Goal: Transaction & Acquisition: Purchase product/service

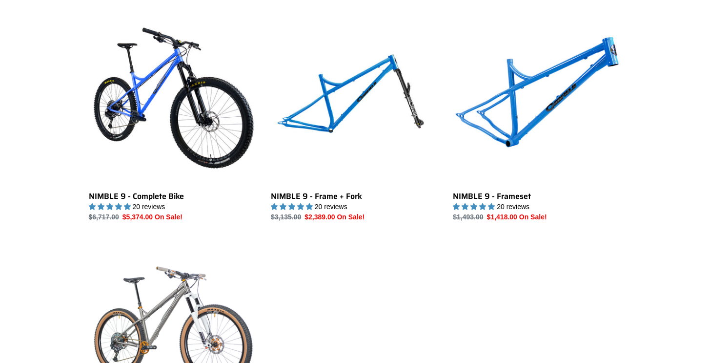
scroll to position [277, 0]
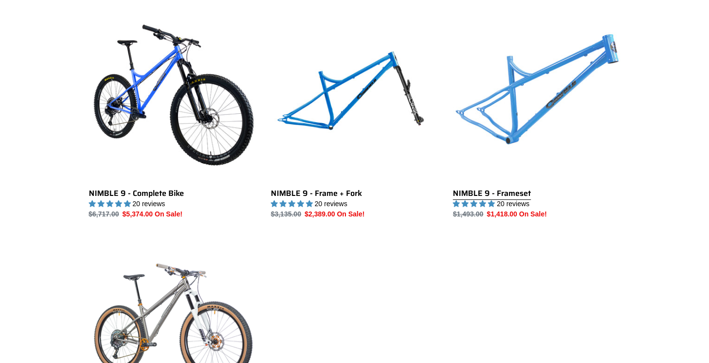
click at [505, 85] on link "NIMBLE 9 - Frameset" at bounding box center [536, 117] width 167 height 206
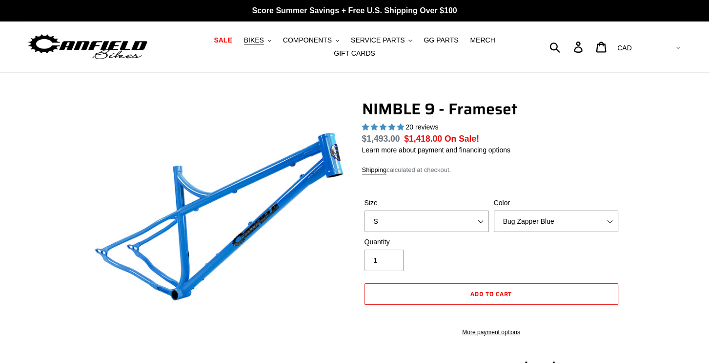
select select "highest-rating"
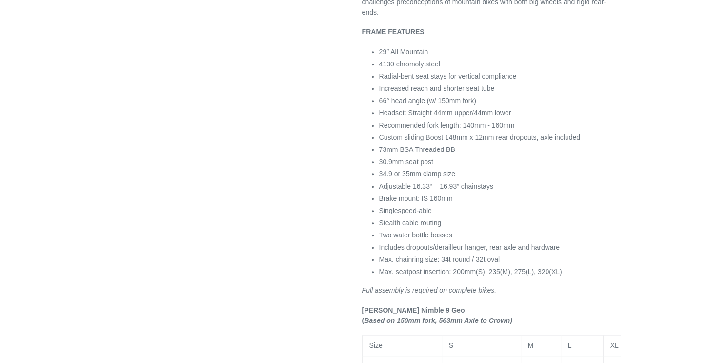
scroll to position [531, 0]
click at [658, 177] on div "Previous slide" at bounding box center [354, 175] width 709 height 1212
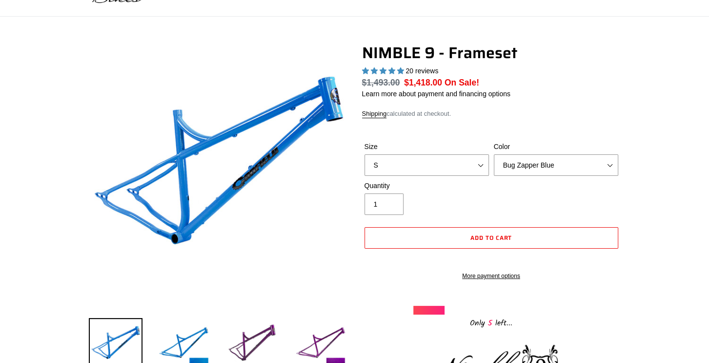
scroll to position [35, 0]
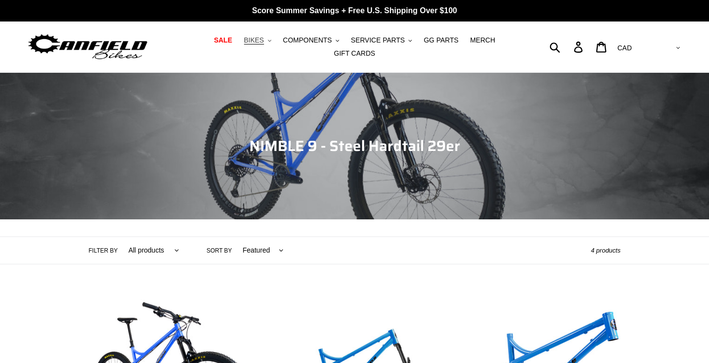
click at [244, 44] on span "BIKES" at bounding box center [254, 40] width 20 height 8
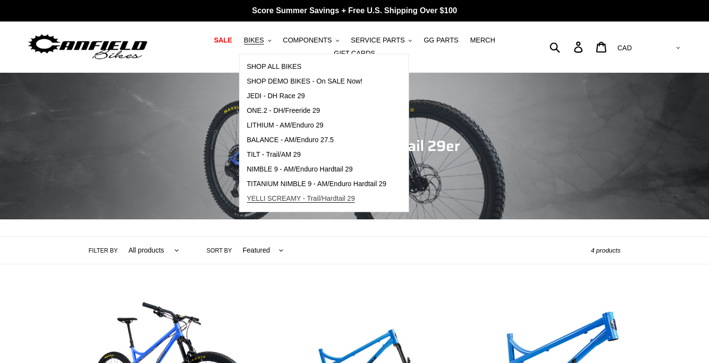
click at [252, 202] on span "YELLI SCREAMY - Trail/Hardtail 29" at bounding box center [301, 198] width 108 height 8
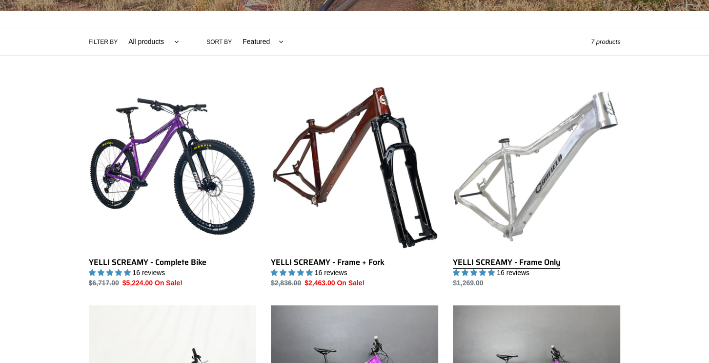
click at [508, 154] on link "YELLI SCREAMY - Frame Only" at bounding box center [536, 186] width 167 height 206
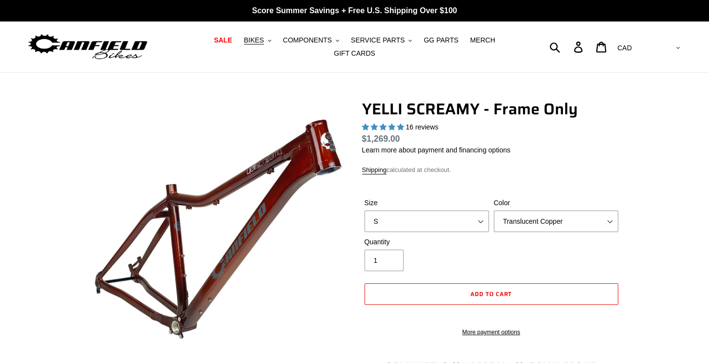
select select "highest-rating"
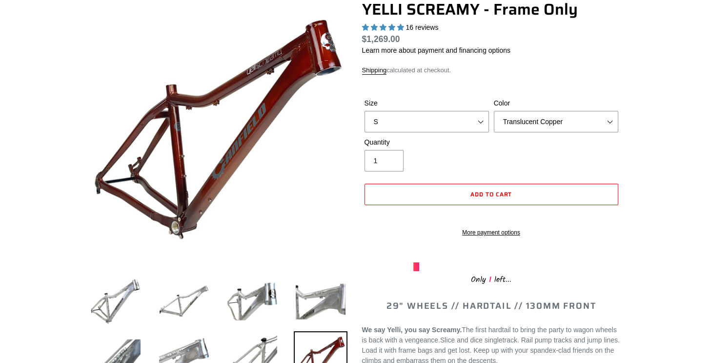
scroll to position [97, 0]
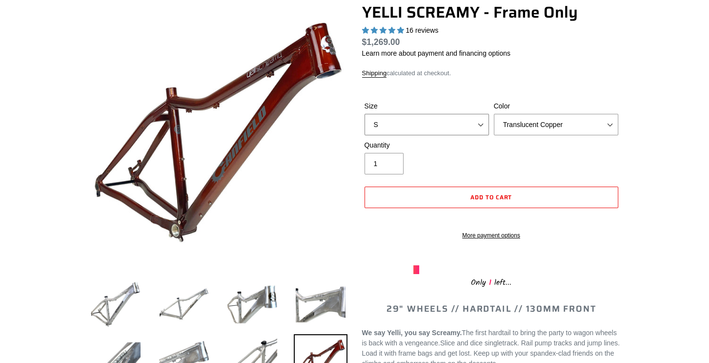
click at [467, 114] on select "S M L XL" at bounding box center [427, 124] width 125 height 21
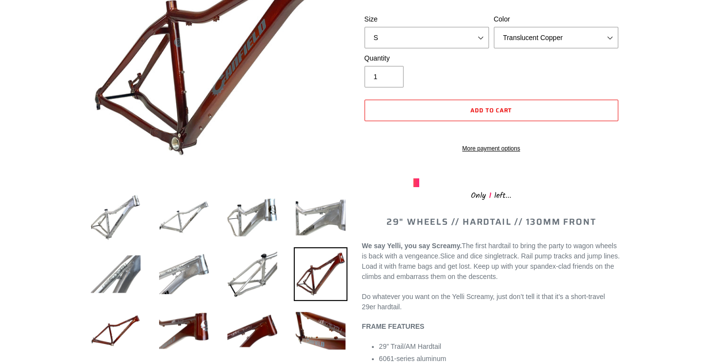
scroll to position [168, 0]
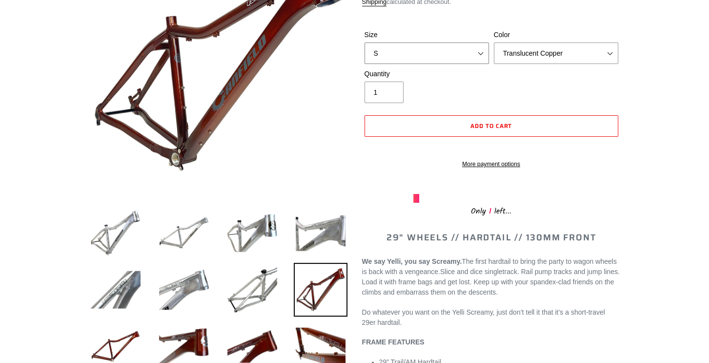
click at [455, 44] on select "S M L XL" at bounding box center [427, 52] width 125 height 21
select select "L"
click at [365, 42] on select "S M L XL" at bounding box center [427, 52] width 125 height 21
click at [595, 44] on select "Translucent Copper Purple Haze Raw" at bounding box center [556, 52] width 125 height 21
click at [494, 42] on select "Translucent Copper Purple Haze Raw" at bounding box center [556, 52] width 125 height 21
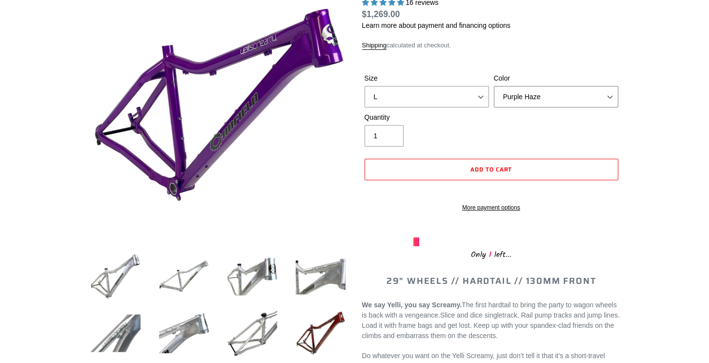
scroll to position [124, 0]
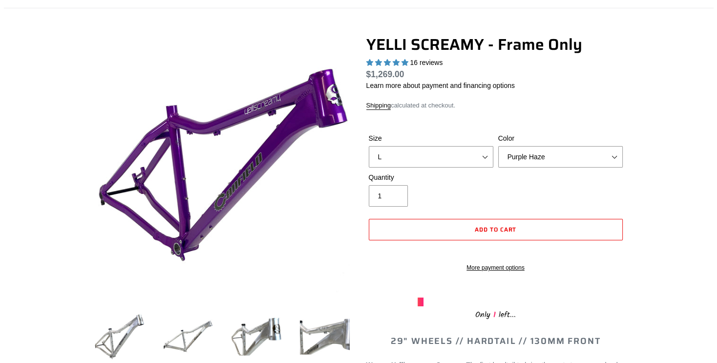
scroll to position [65, 0]
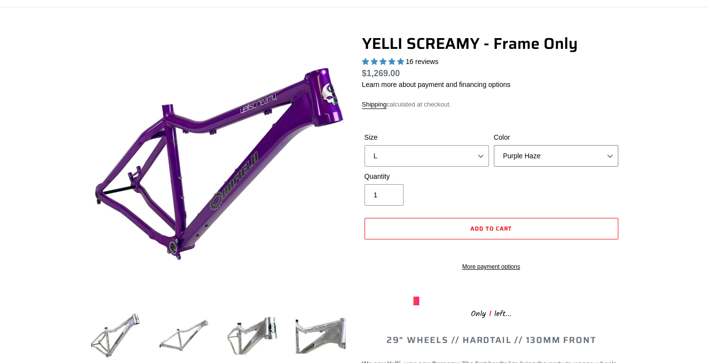
click at [501, 155] on select "Translucent Copper Purple Haze Raw" at bounding box center [556, 155] width 125 height 21
click at [494, 145] on select "Translucent Copper Purple Haze Raw" at bounding box center [556, 155] width 125 height 21
click at [539, 151] on select "Translucent Copper Purple Haze Raw" at bounding box center [556, 155] width 125 height 21
select select "Raw"
click at [494, 145] on select "Translucent Copper Purple Haze Raw" at bounding box center [556, 155] width 125 height 21
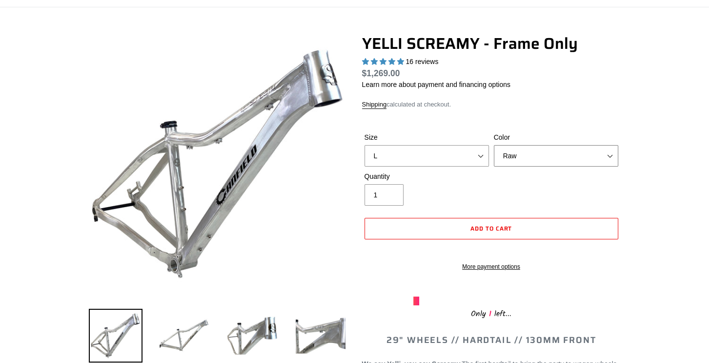
click at [523, 146] on select "Translucent Copper Purple Haze Raw" at bounding box center [556, 155] width 125 height 21
click at [553, 117] on form "Size S M L XL Color Translucent Copper Purple Haze Raw S / Translucent Copper S…" at bounding box center [491, 199] width 259 height 164
click at [516, 219] on button "Add to cart" at bounding box center [492, 228] width 254 height 21
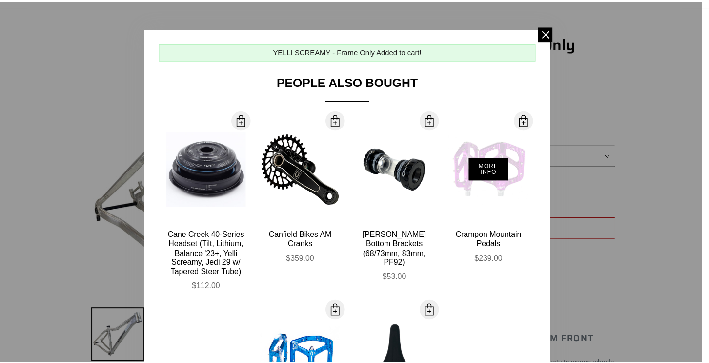
scroll to position [169, 0]
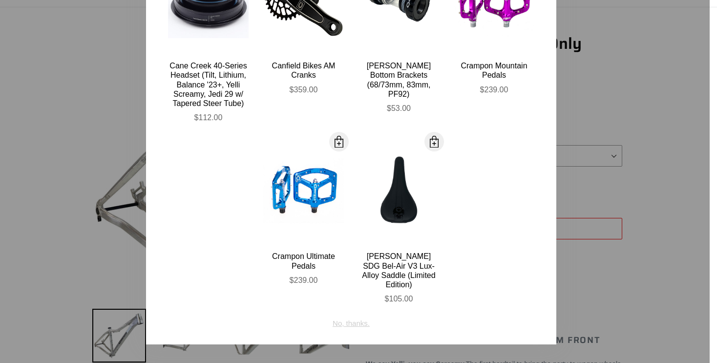
click at [347, 311] on div "No, thanks." at bounding box center [351, 320] width 37 height 19
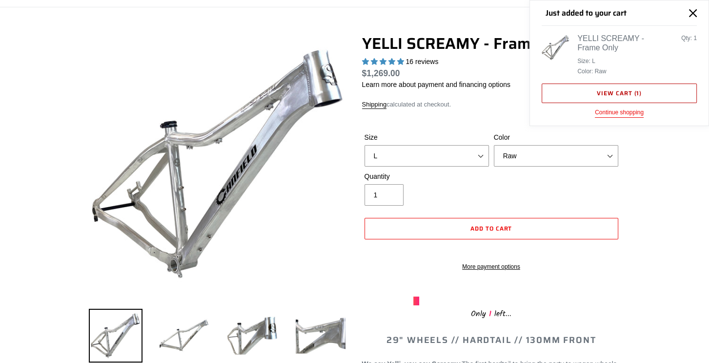
click at [612, 91] on link "View cart ( 1 )" at bounding box center [619, 93] width 155 height 20
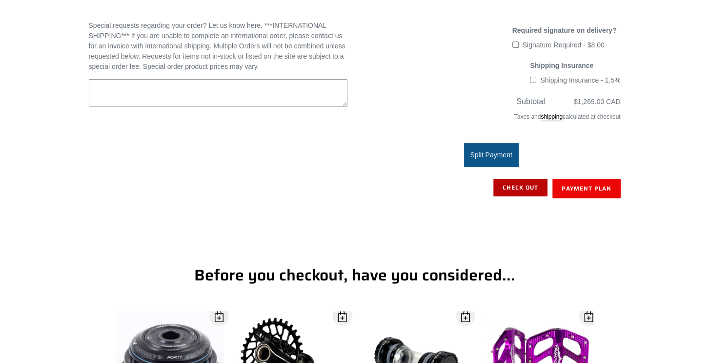
scroll to position [261, 0]
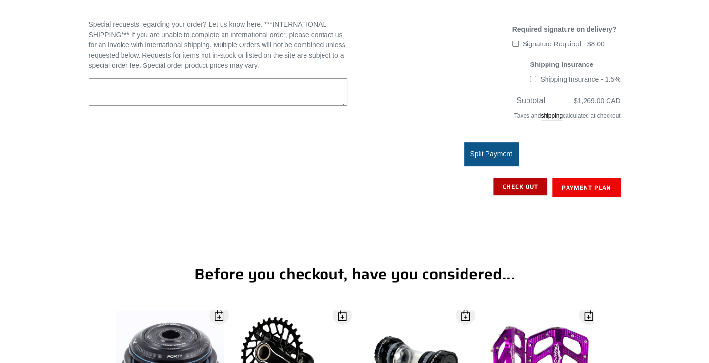
click at [521, 180] on input "Check out" at bounding box center [521, 187] width 54 height 18
